Goal: Task Accomplishment & Management: Use online tool/utility

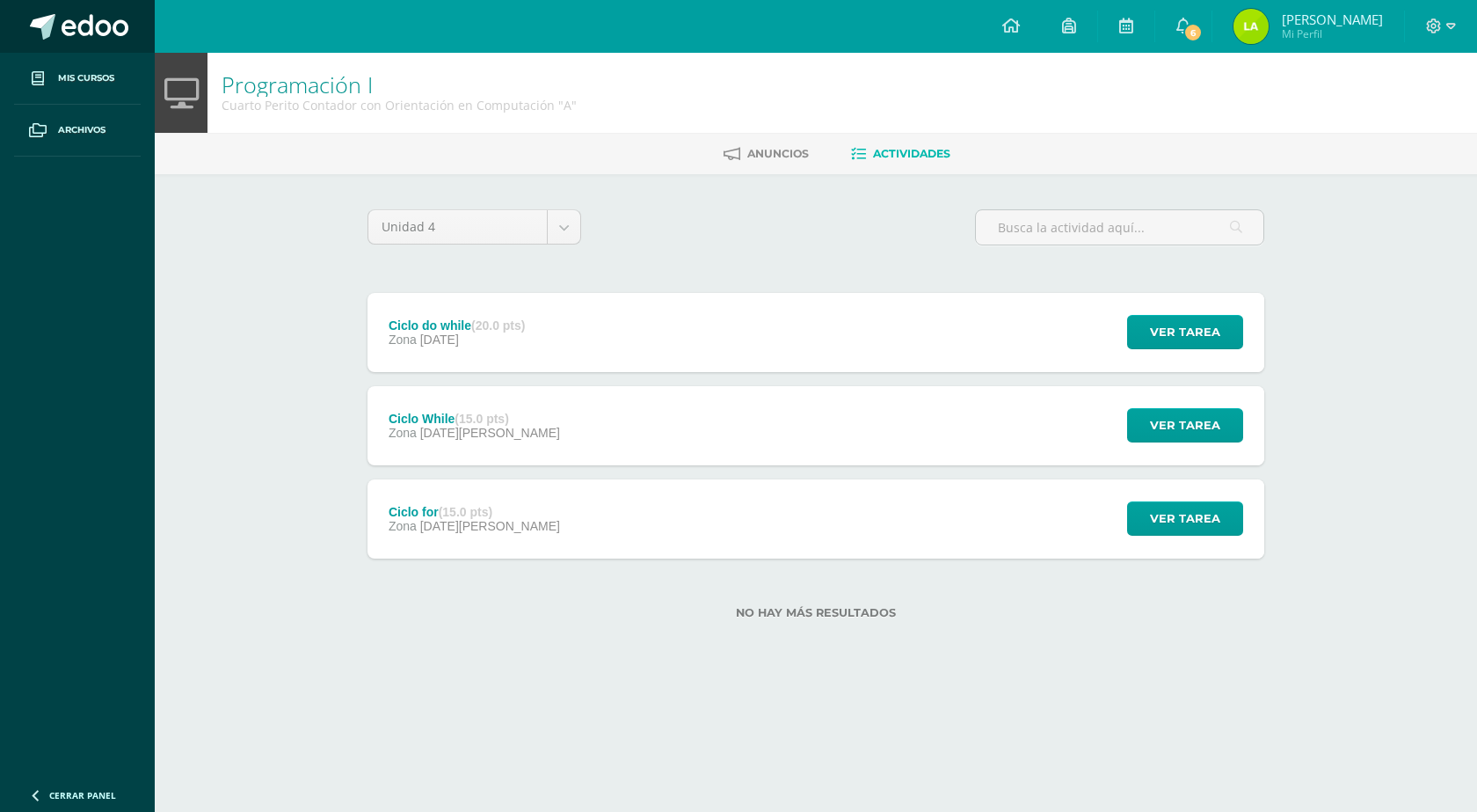
click at [82, 29] on span at bounding box center [95, 27] width 67 height 27
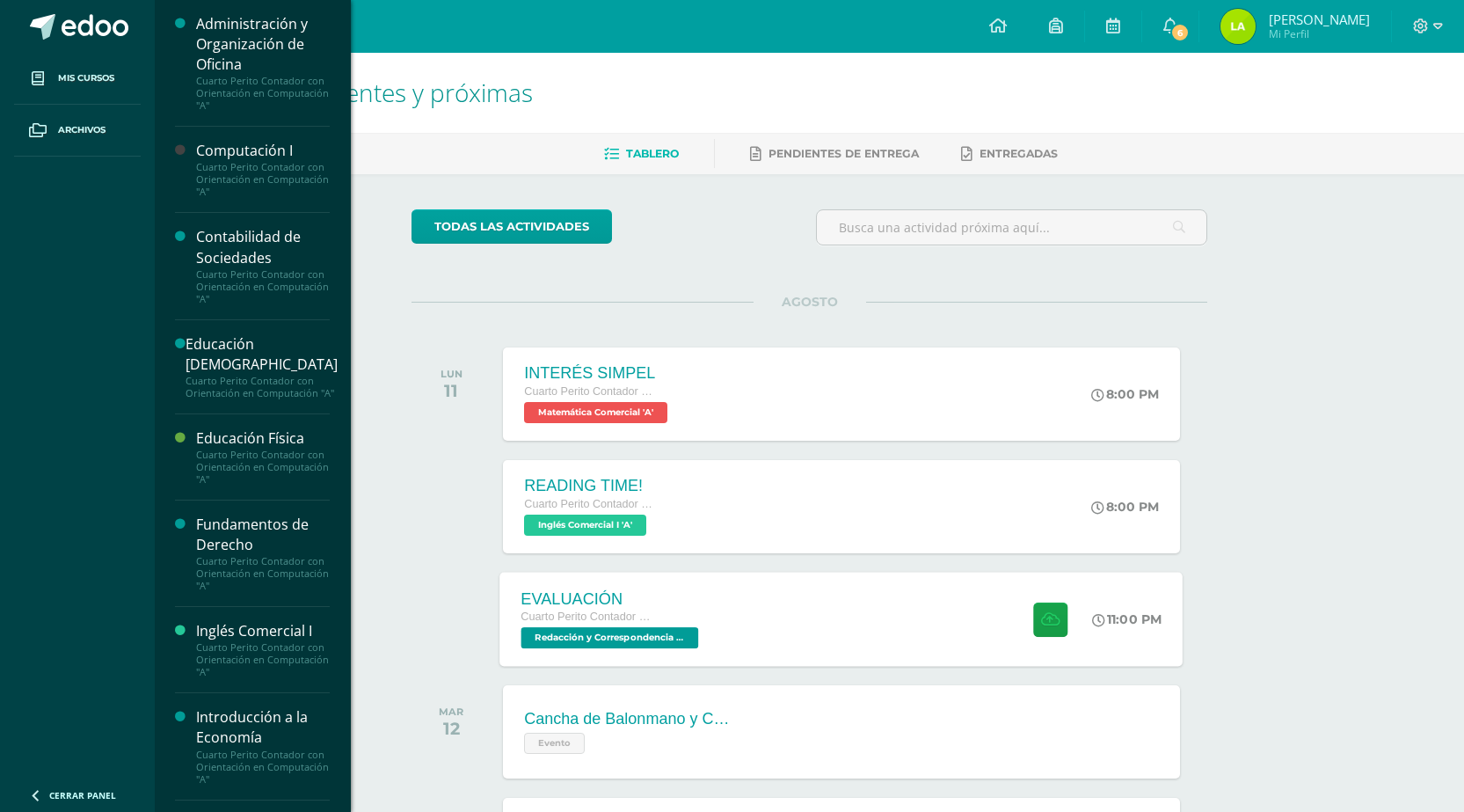
click at [536, 635] on span "Redacción y Correspondencia Mercantil 'A'" at bounding box center [610, 637] width 177 height 21
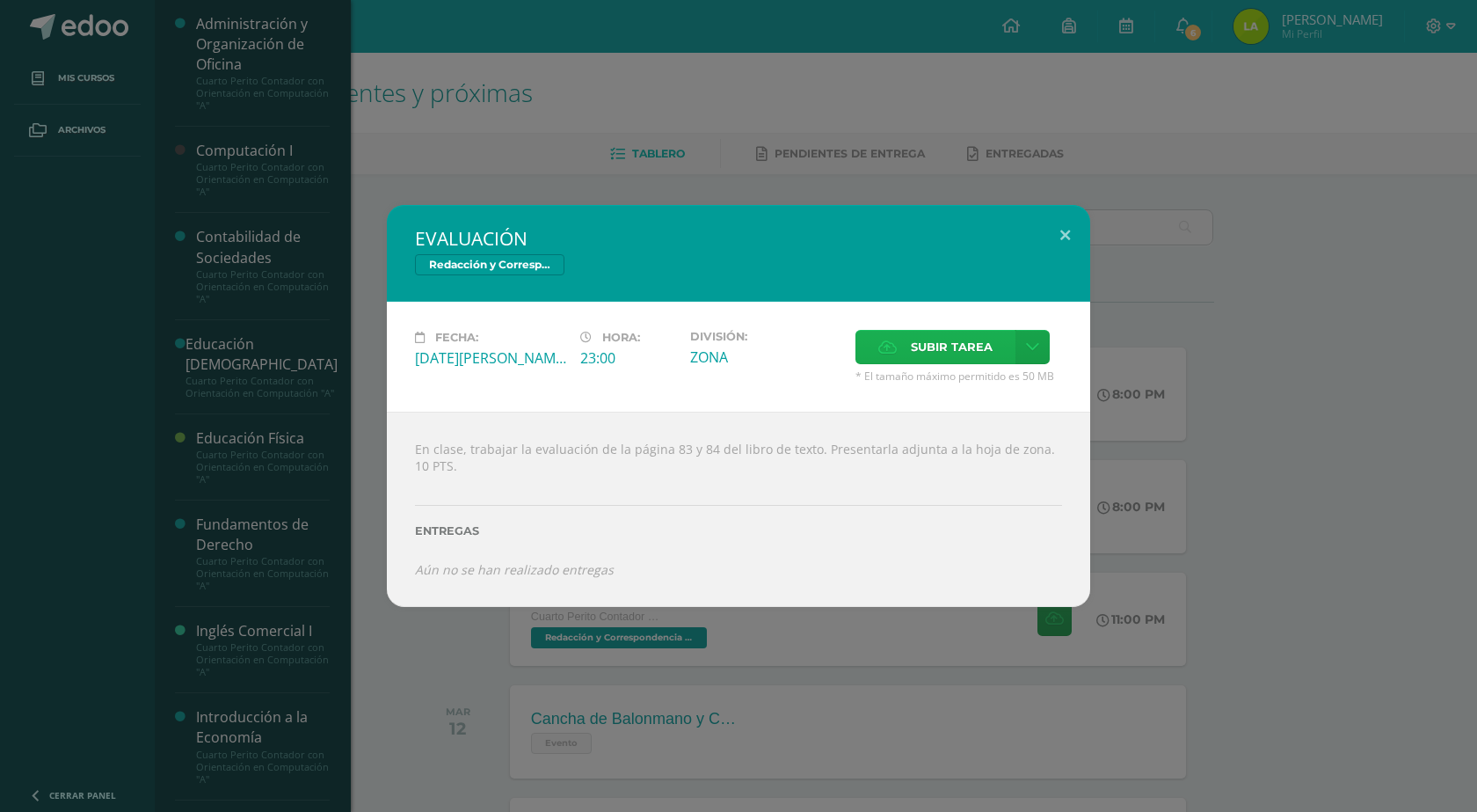
click at [928, 359] on span "Subir tarea" at bounding box center [952, 347] width 82 height 32
click at [0, 0] on input "Subir tarea" at bounding box center [0, 0] width 0 height 0
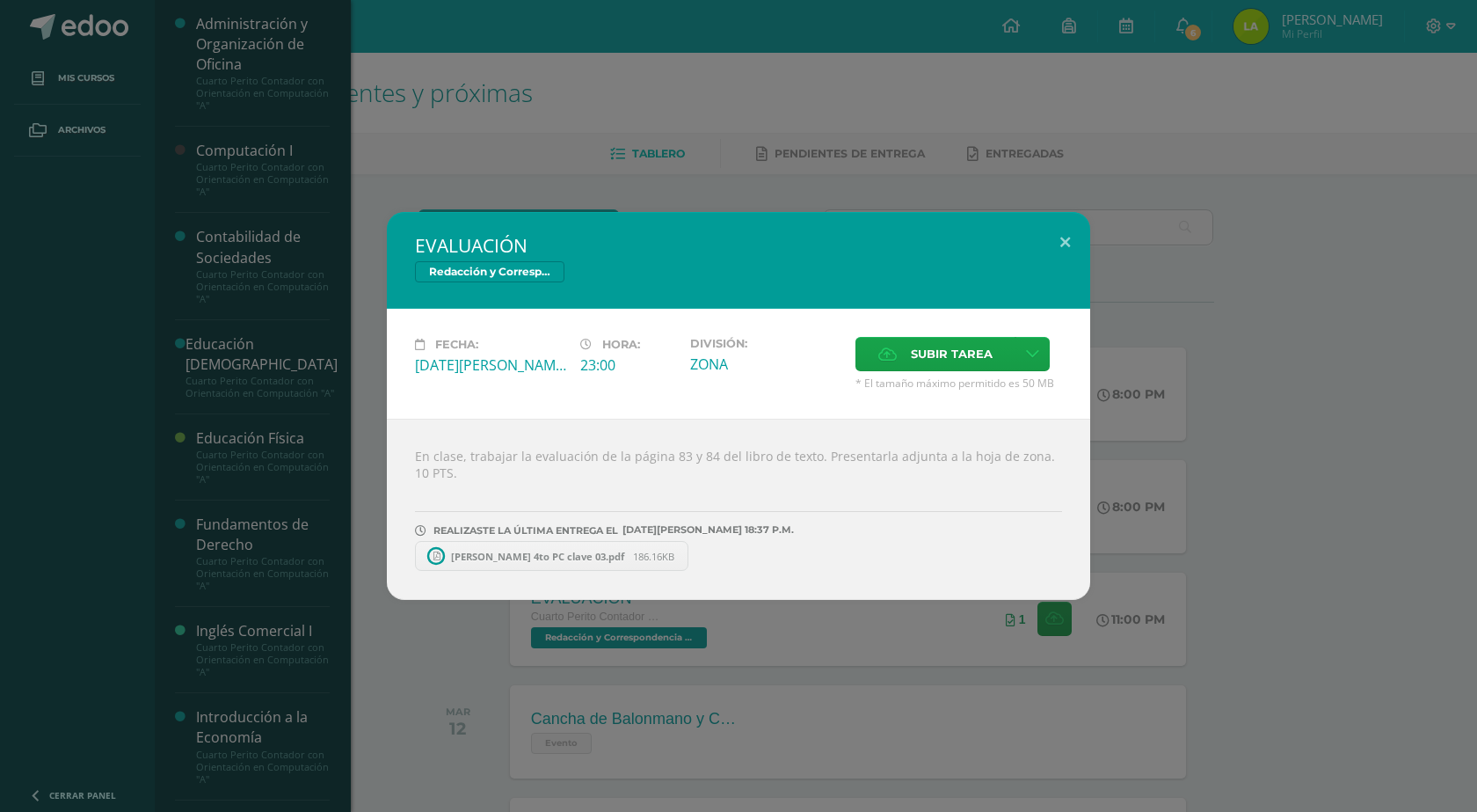
click at [574, 558] on span "[PERSON_NAME] 4to PC clave 03.pdf" at bounding box center [537, 556] width 190 height 13
click at [1346, 334] on div "EVALUACIÓN Redacción y Correspondencia Mercantil Fecha: [DATE][PERSON_NAME] Hor…" at bounding box center [738, 406] width 1463 height 388
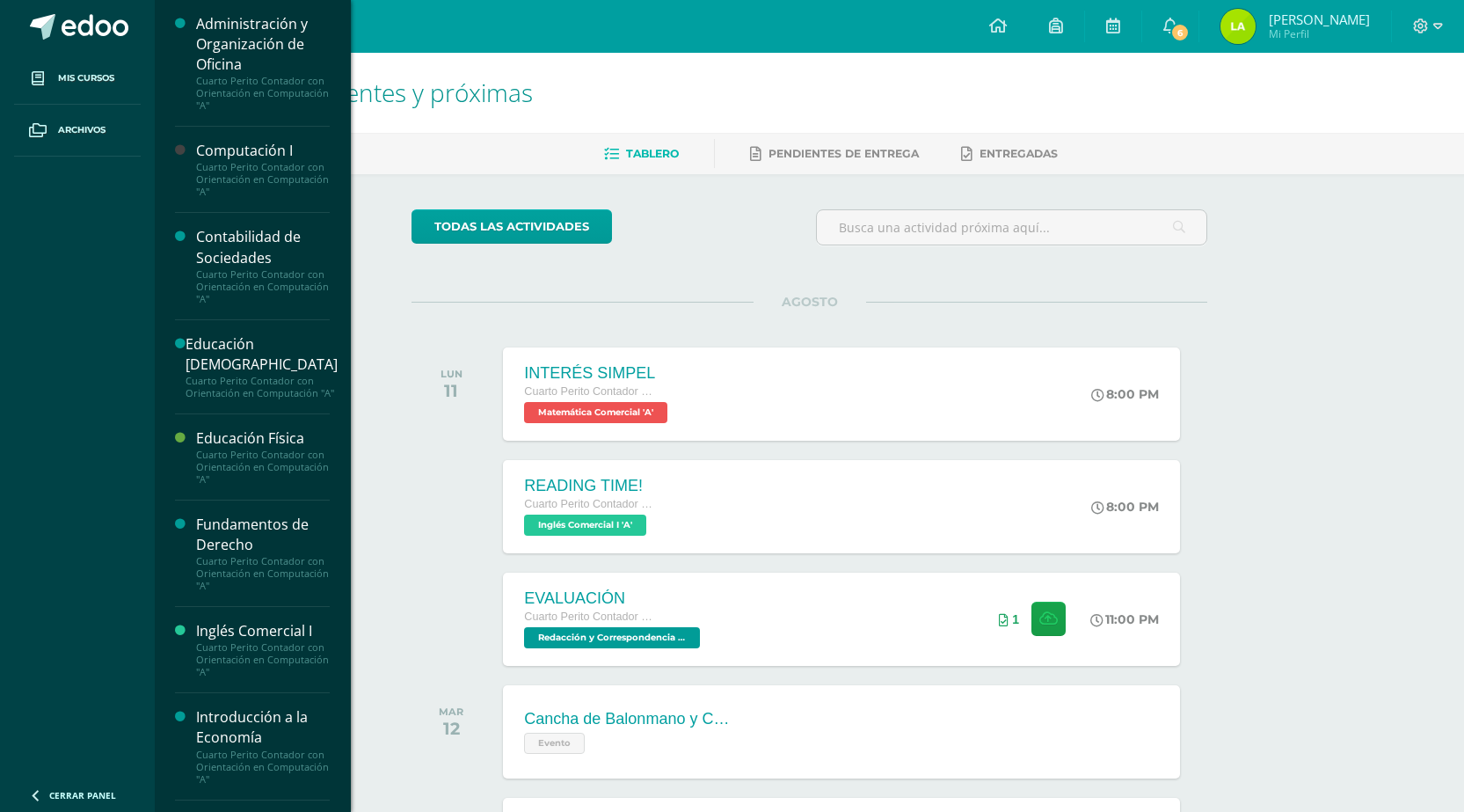
click at [2, 475] on ul "Mis cursos Archivos" at bounding box center [77, 413] width 154 height 721
